Goal: Check status: Check status

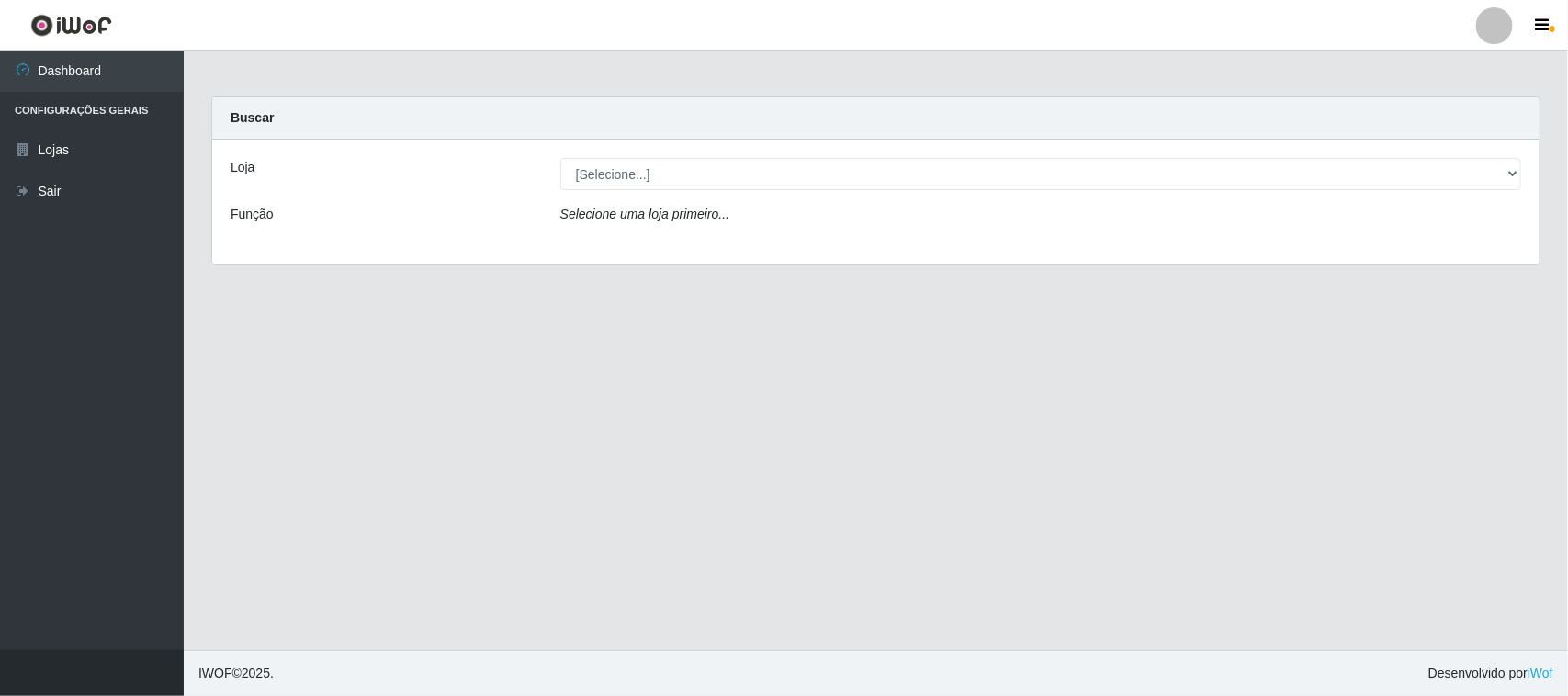
select select "420"
click at [560, 158] on select "[Selecione...] Nordestão - [GEOGRAPHIC_DATA]" at bounding box center [1040, 174] width 960 height 32
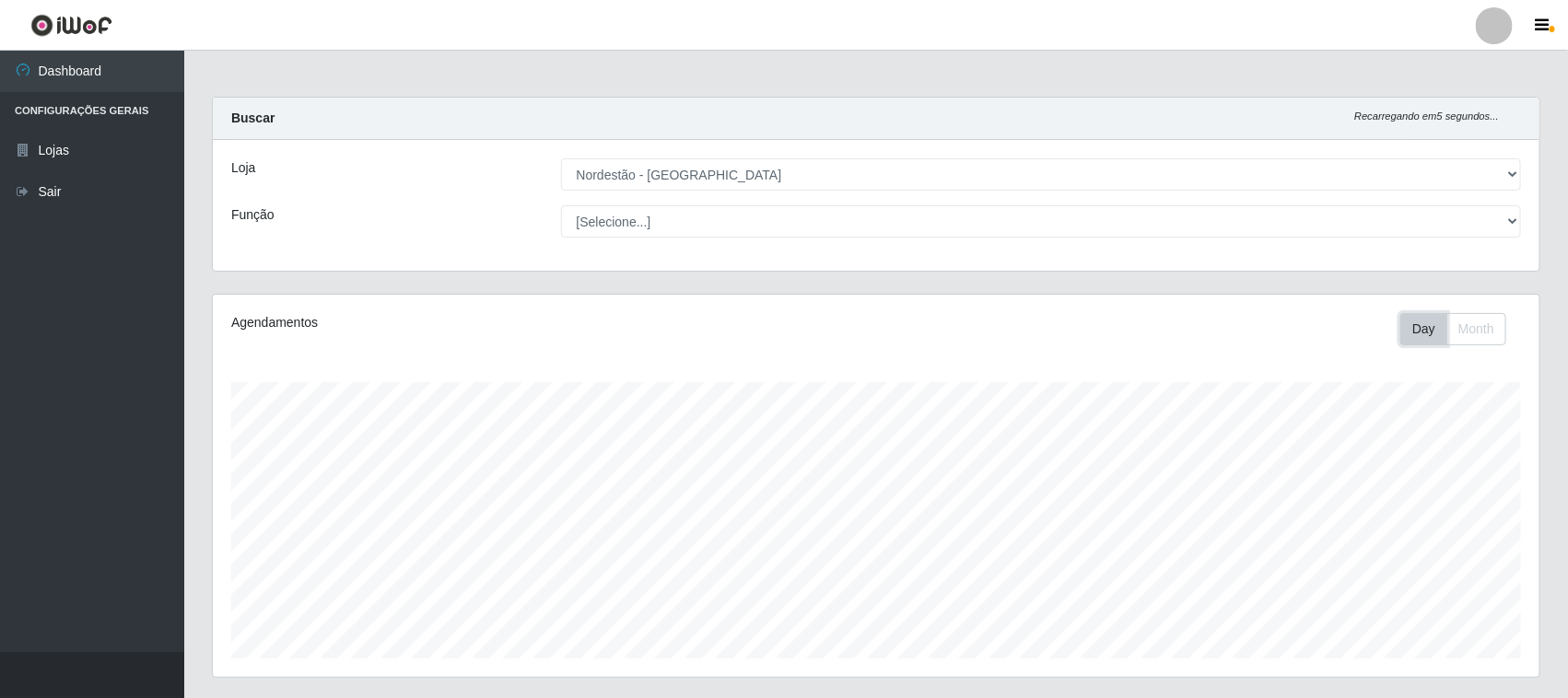
click at [1425, 329] on button "Day" at bounding box center [1424, 329] width 47 height 32
click at [1480, 332] on button "Month" at bounding box center [1477, 329] width 60 height 32
click at [1406, 327] on button "Day" at bounding box center [1424, 329] width 47 height 32
click at [1416, 334] on button "Day" at bounding box center [1424, 329] width 47 height 32
click at [1401, 332] on button "Day" at bounding box center [1424, 329] width 47 height 32
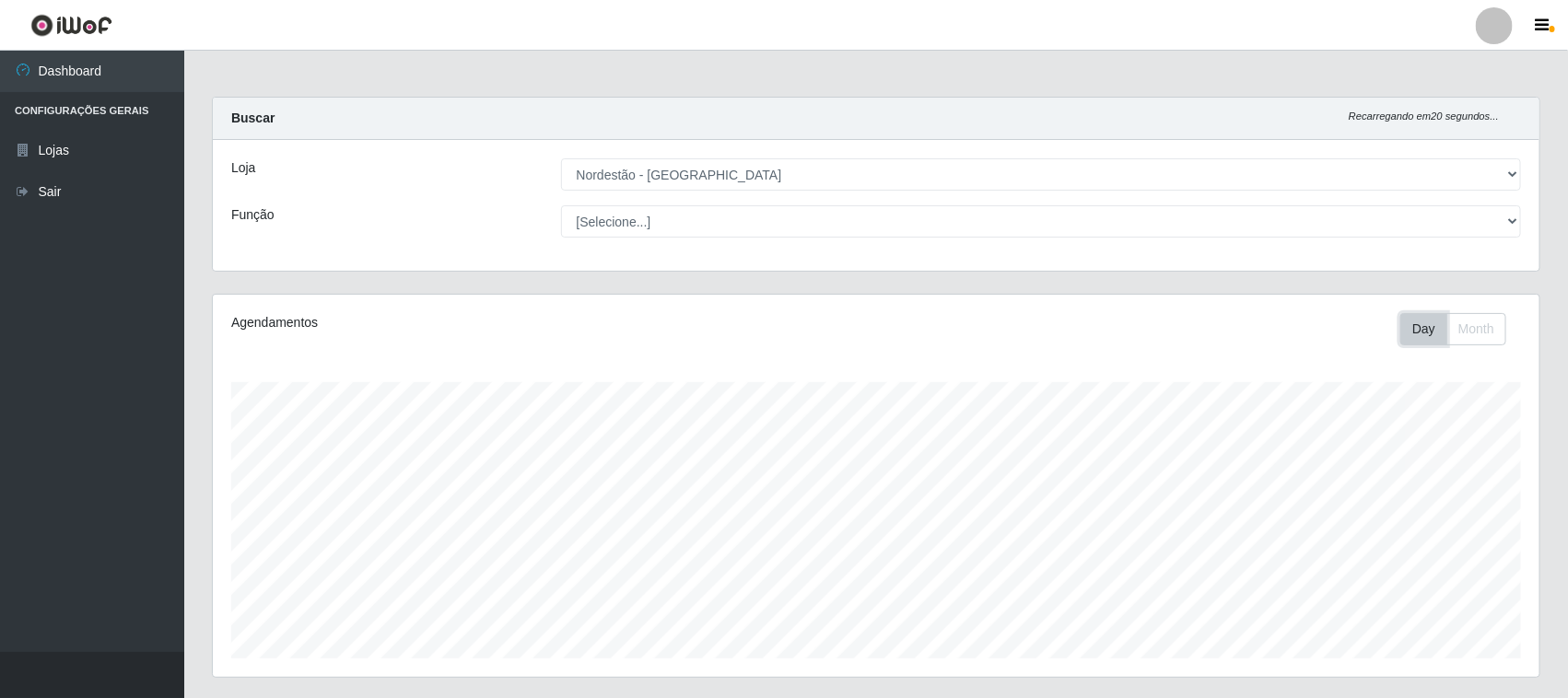
click at [1415, 328] on button "Day" at bounding box center [1424, 329] width 47 height 32
click at [1477, 329] on button "Month" at bounding box center [1477, 329] width 60 height 32
click at [1423, 328] on button "Day" at bounding box center [1424, 329] width 47 height 32
click at [28, 75] on icon at bounding box center [22, 69] width 17 height 13
click at [138, 64] on link "Dashboard" at bounding box center [92, 71] width 185 height 42
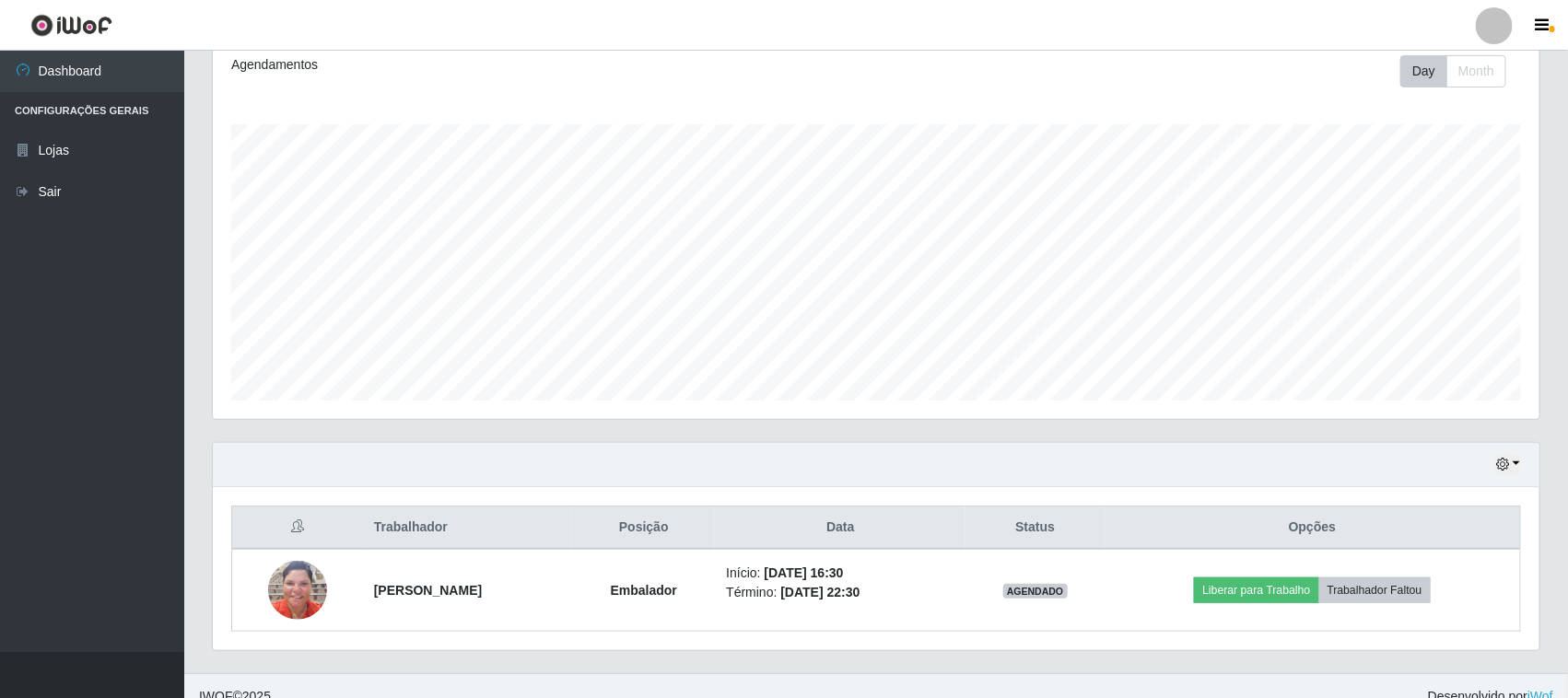
scroll to position [281, 0]
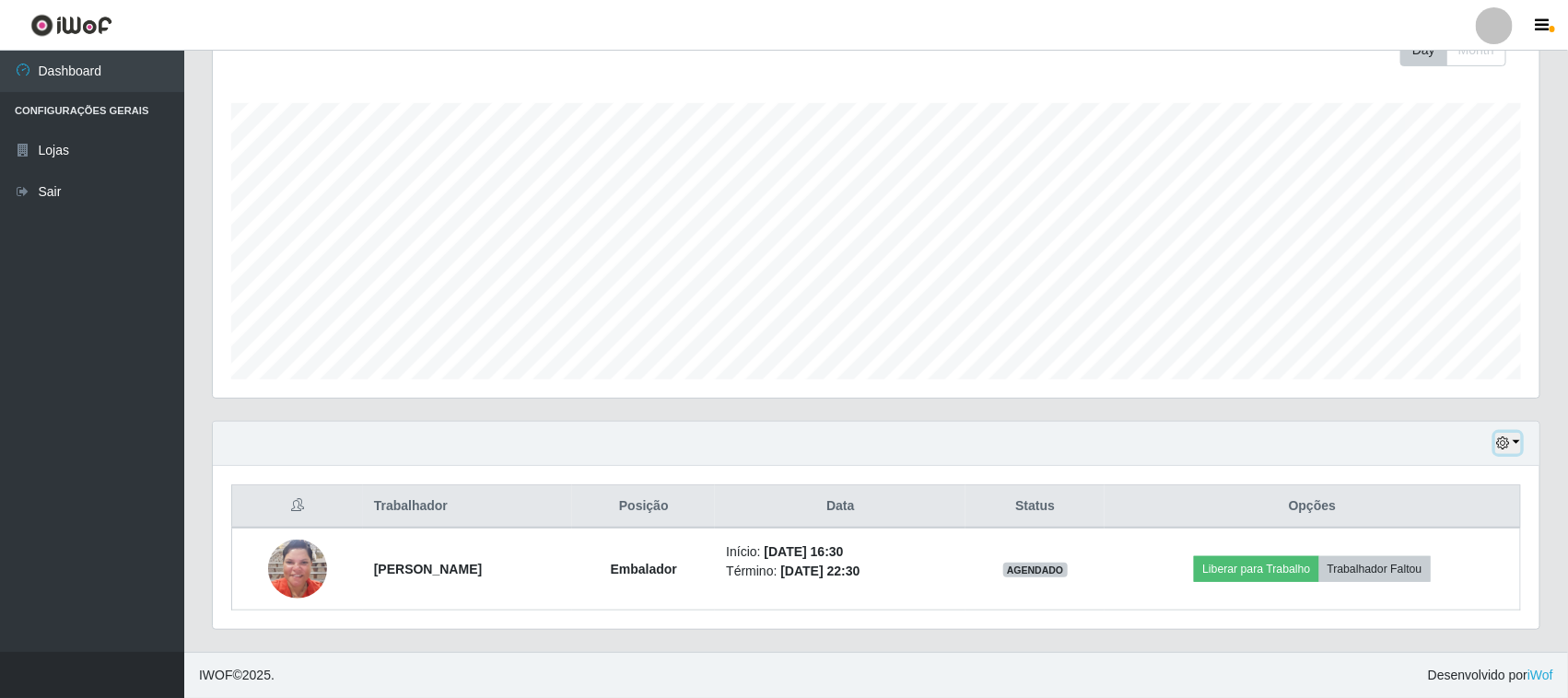
click at [1512, 437] on button "button" at bounding box center [1508, 443] width 26 height 21
click at [1435, 293] on button "1 dia" at bounding box center [1446, 297] width 146 height 39
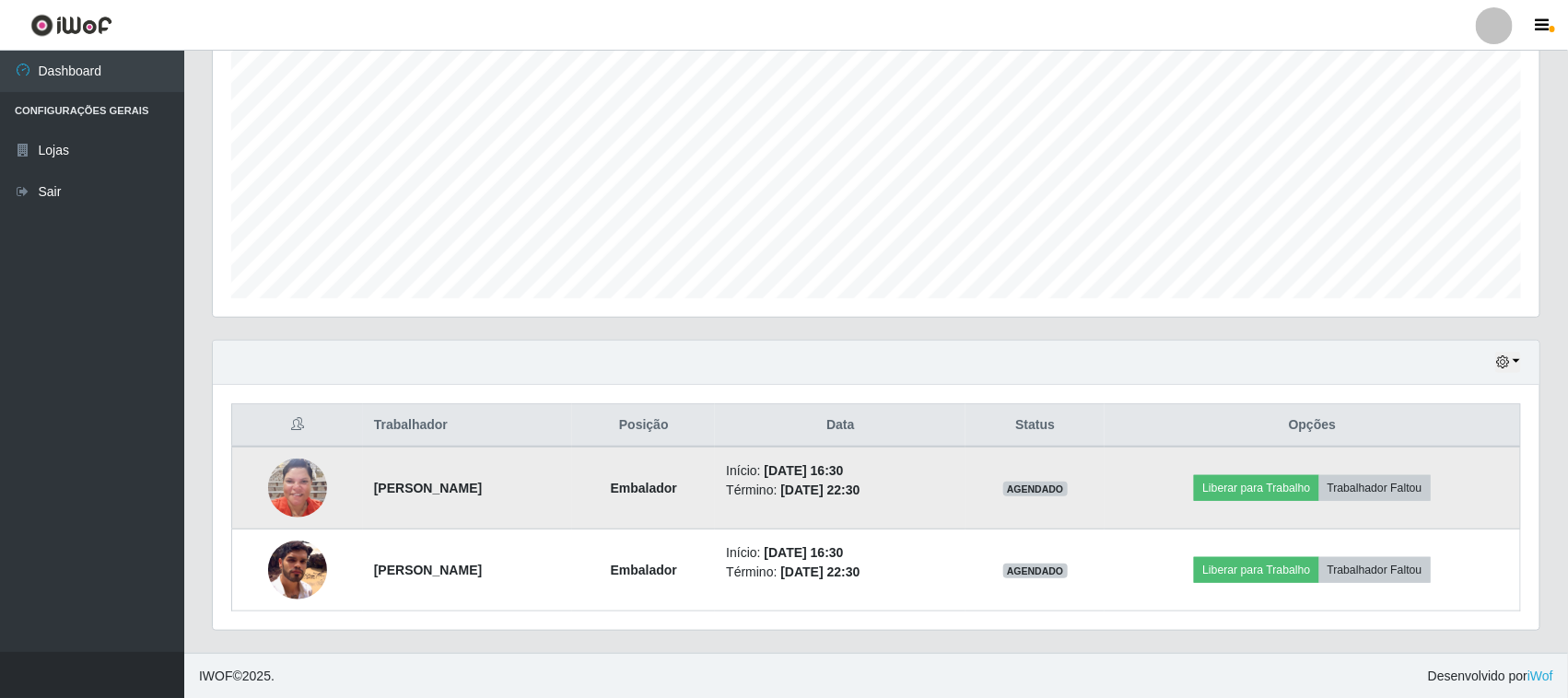
scroll to position [362, 0]
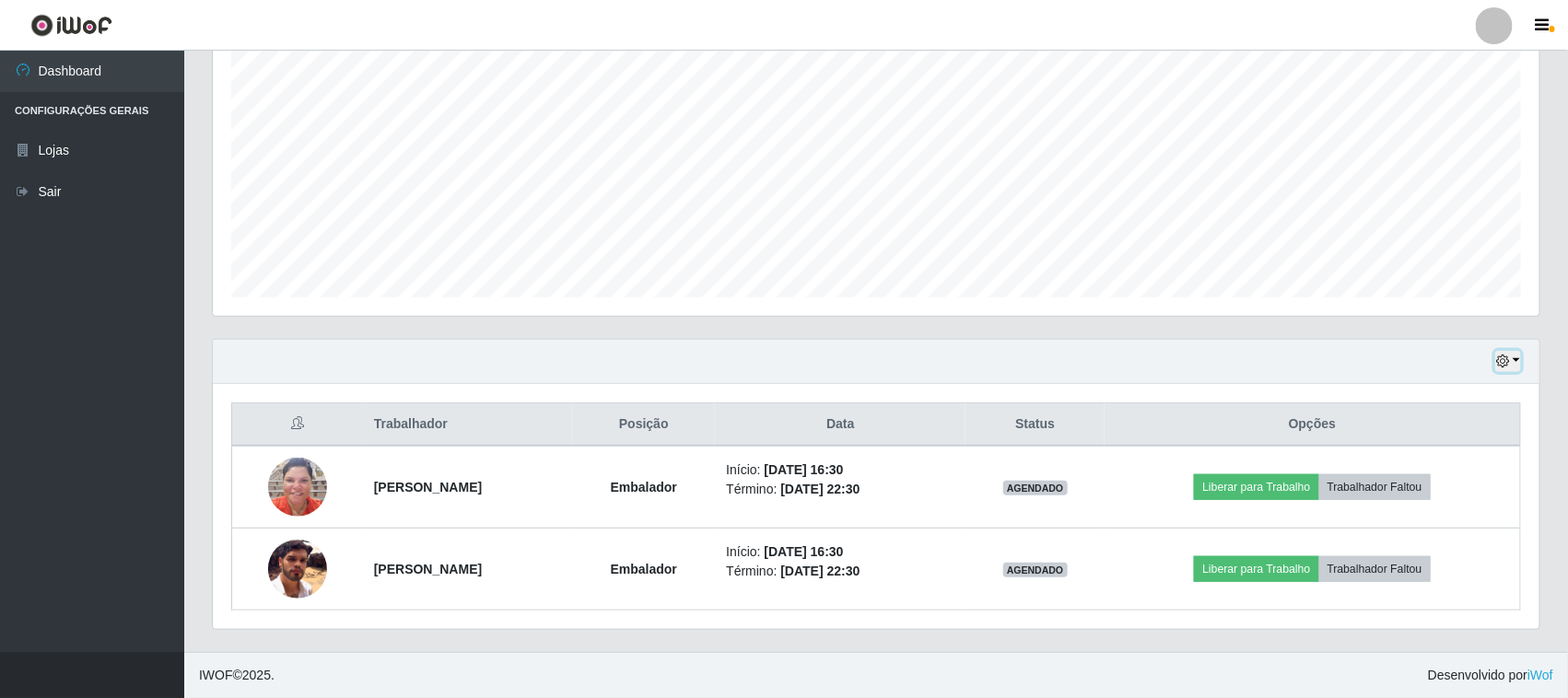
click at [1505, 360] on icon "button" at bounding box center [1502, 361] width 13 height 13
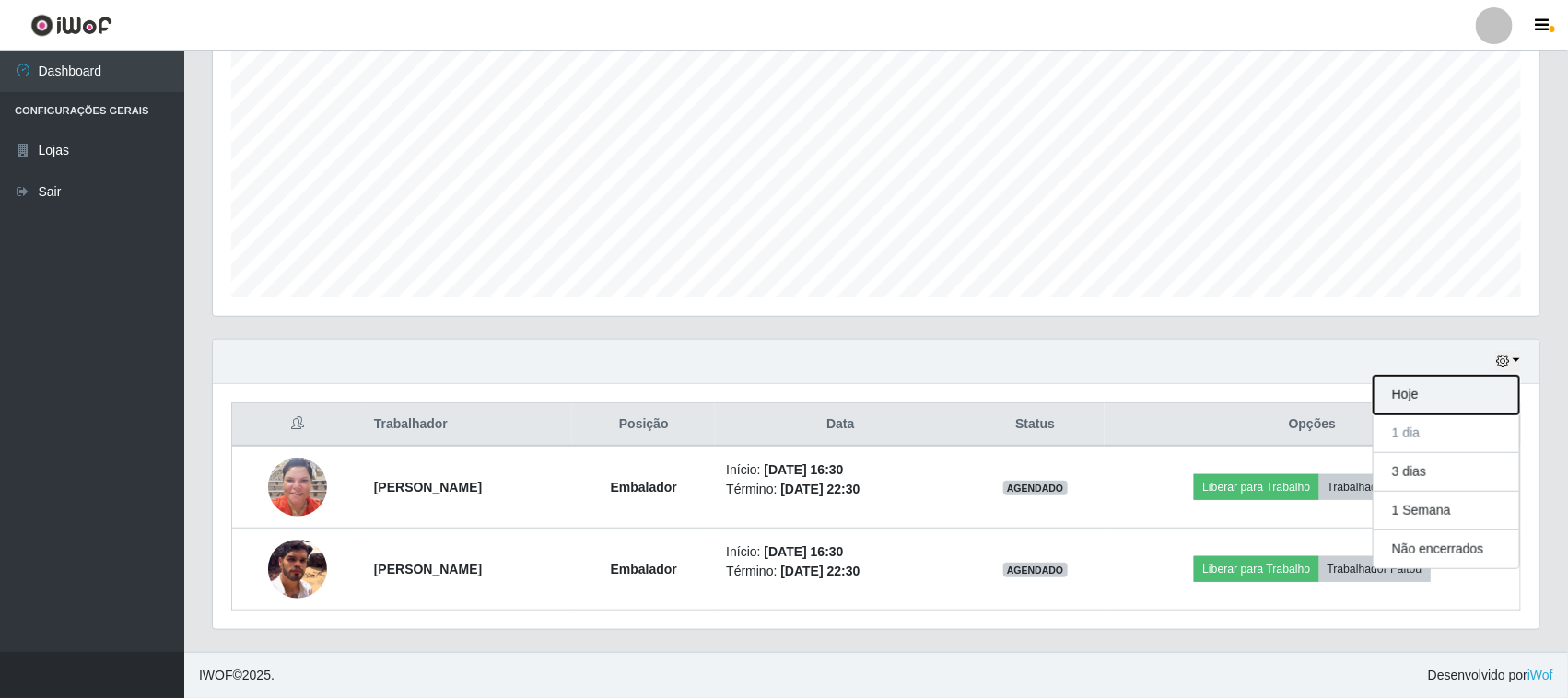
click at [1421, 394] on button "Hoje" at bounding box center [1446, 396] width 146 height 39
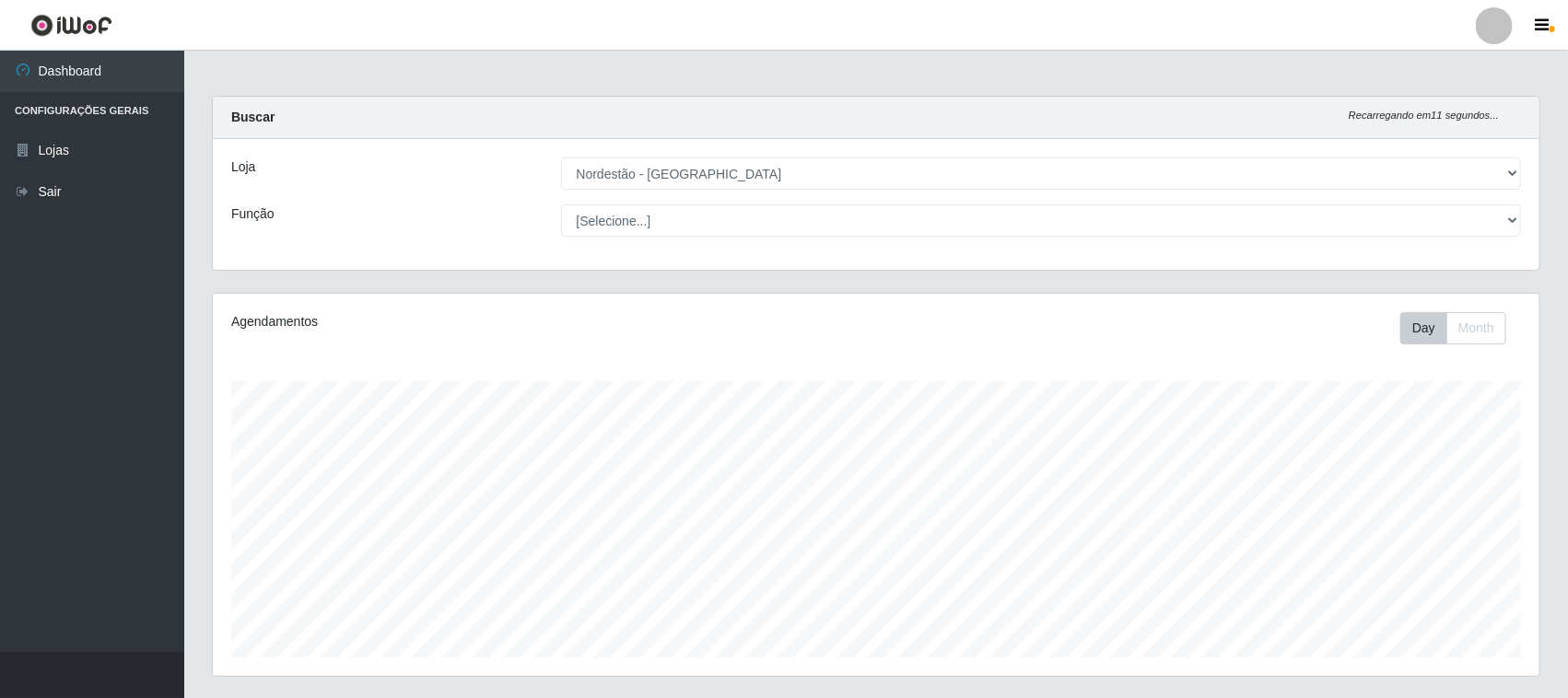
scroll to position [0, 0]
click at [1540, 28] on icon "button" at bounding box center [1543, 25] width 14 height 17
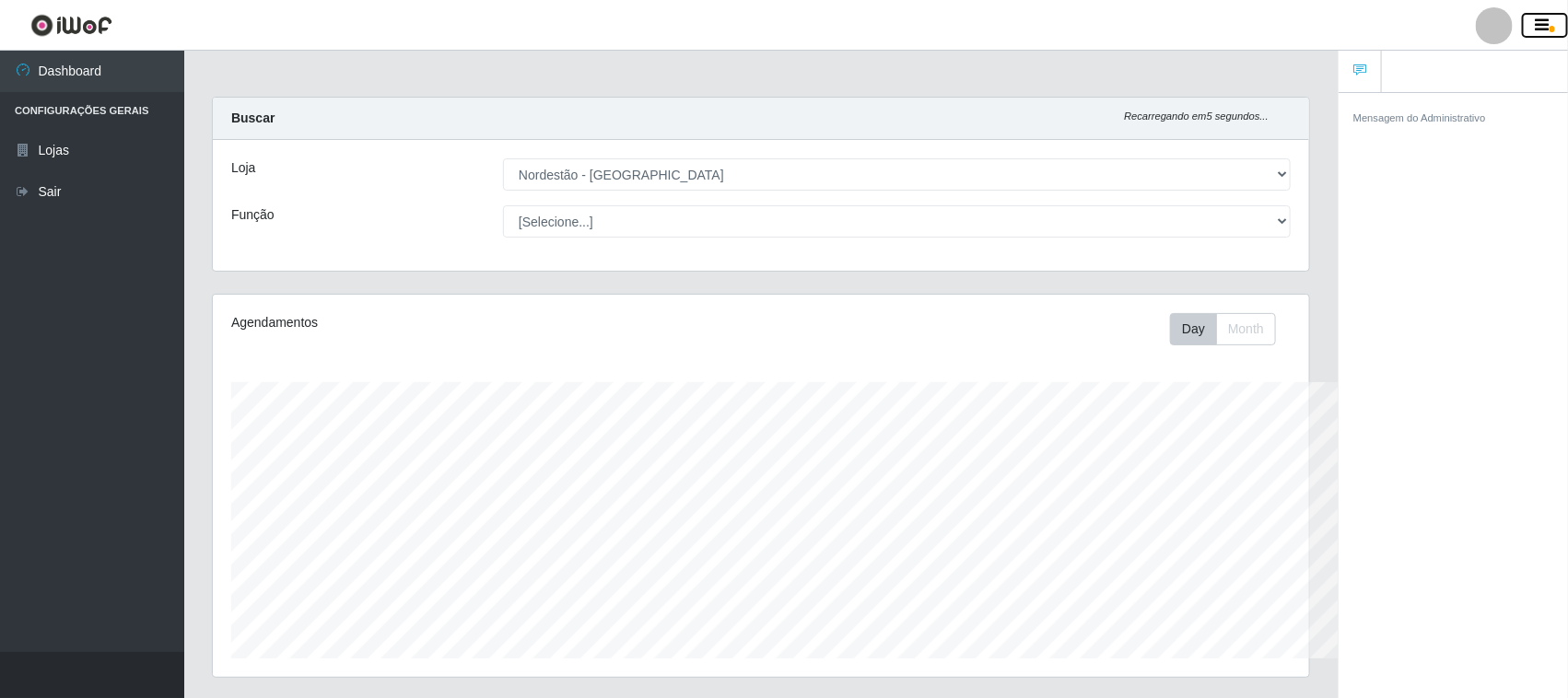
scroll to position [921050, 920294]
click at [1540, 28] on icon "button" at bounding box center [1543, 25] width 14 height 17
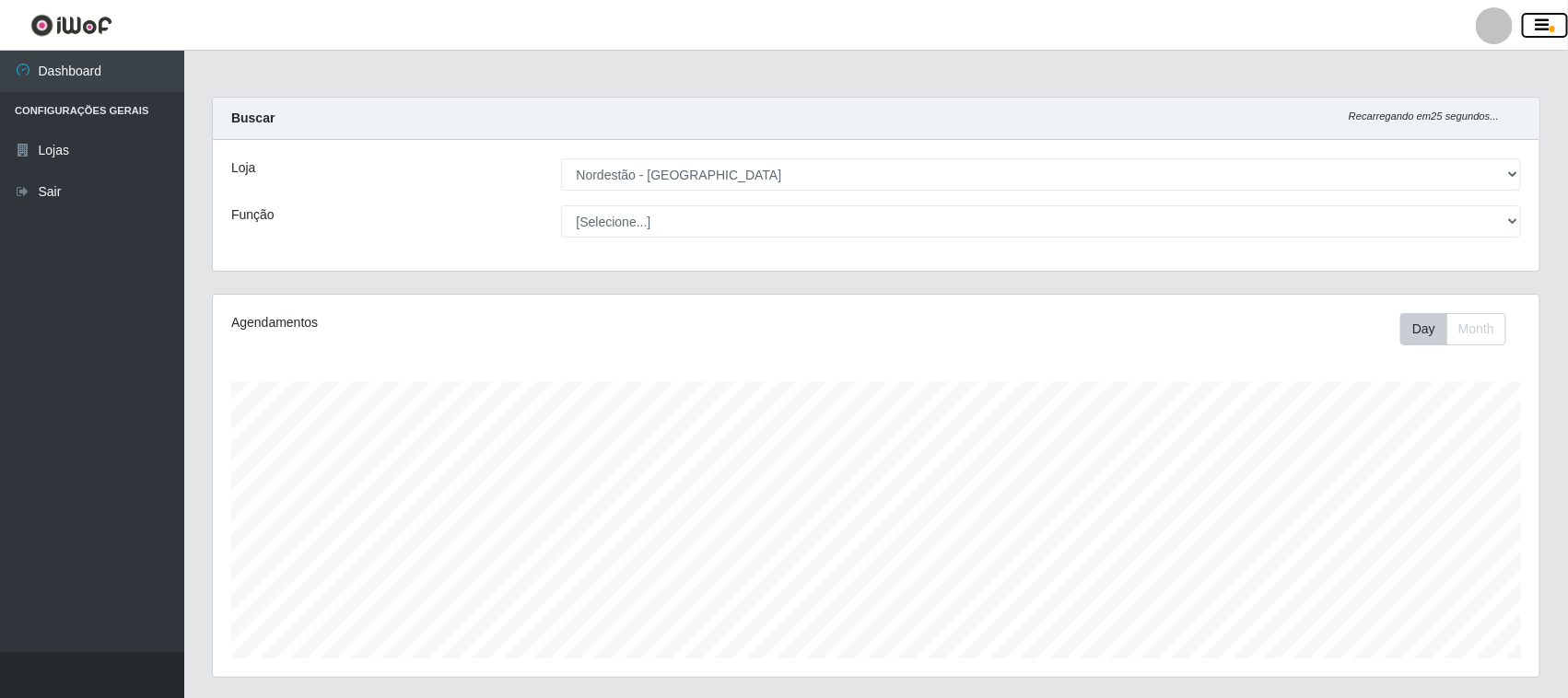
scroll to position [383, 1327]
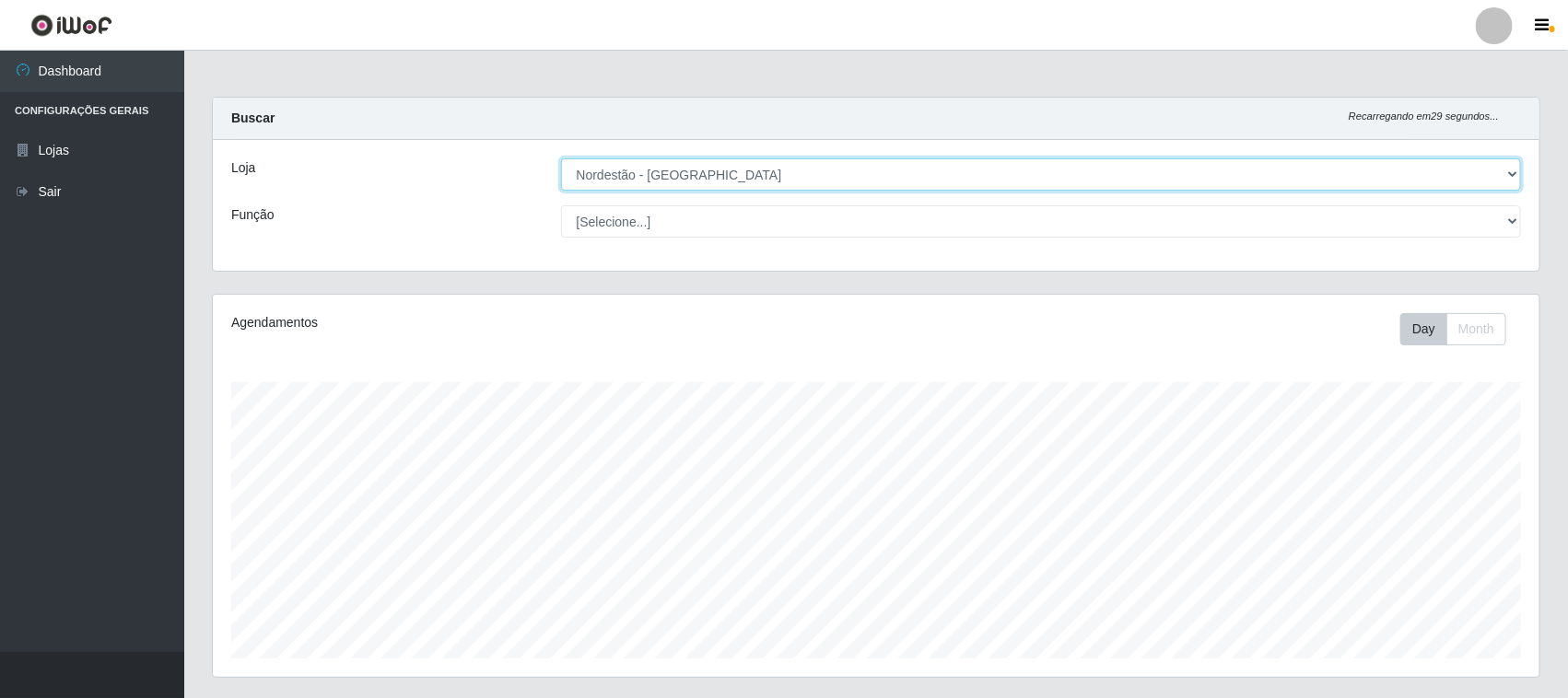
click at [578, 173] on select "[Selecione...] Nordestão - [GEOGRAPHIC_DATA]" at bounding box center [1041, 174] width 961 height 32
click at [561, 158] on select "[Selecione...] Nordestão - [GEOGRAPHIC_DATA]" at bounding box center [1041, 174] width 961 height 32
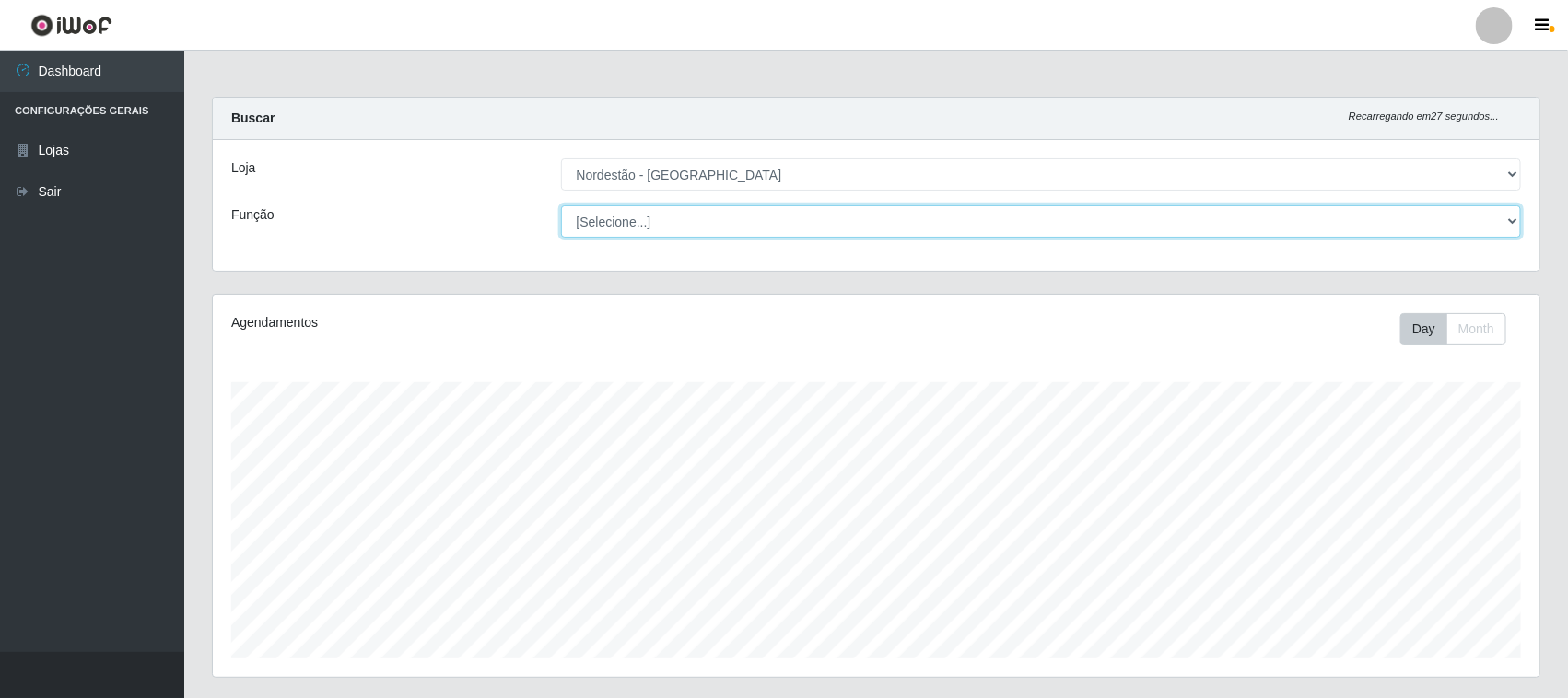
click at [601, 214] on select "[Selecione...] Embalador Embalador + Embalador ++ Operador de Caixa Operador de…" at bounding box center [1041, 221] width 961 height 32
select select "1"
click at [561, 205] on select "[Selecione...] Embalador Embalador + Embalador ++ Operador de Caixa Operador de…" at bounding box center [1041, 221] width 961 height 32
